Goal: Transaction & Acquisition: Subscribe to service/newsletter

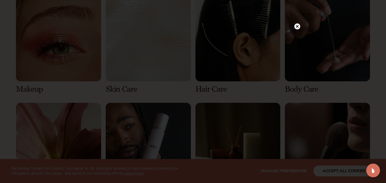
scroll to position [1115, 0]
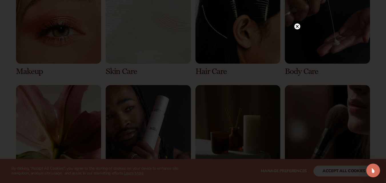
click at [299, 27] on circle at bounding box center [297, 26] width 6 height 6
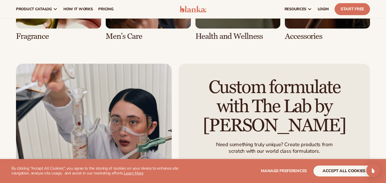
scroll to position [1256, 0]
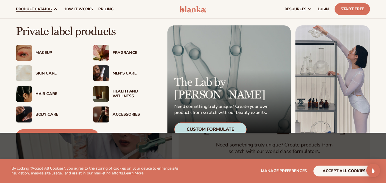
click at [43, 72] on div "Skin Care" at bounding box center [58, 73] width 46 height 5
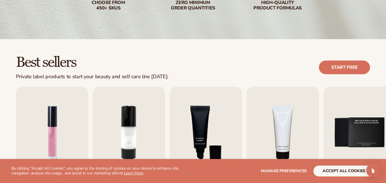
scroll to position [200, 0]
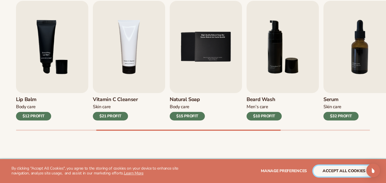
click at [334, 170] on button "accept all cookies" at bounding box center [344, 171] width 61 height 11
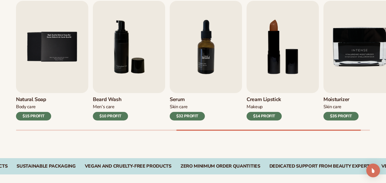
click at [212, 65] on img "7 / 9" at bounding box center [206, 47] width 72 height 92
click at [205, 71] on img "7 / 9" at bounding box center [206, 47] width 72 height 92
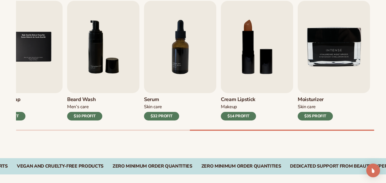
click at [161, 114] on div "$32 PROFIT" at bounding box center [161, 116] width 35 height 9
click at [177, 72] on img "7 / 9" at bounding box center [180, 47] width 72 height 92
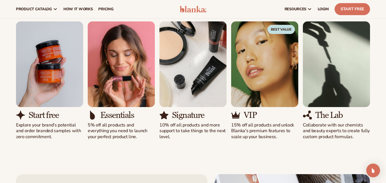
scroll to position [513, 0]
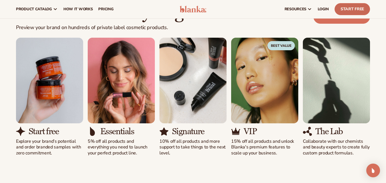
click at [346, 11] on link "Start Free" at bounding box center [352, 9] width 35 height 12
